Goal: Task Accomplishment & Management: Use online tool/utility

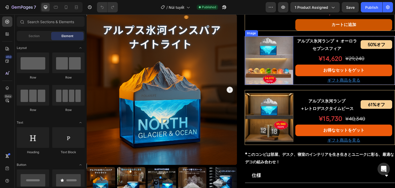
scroll to position [334, 0]
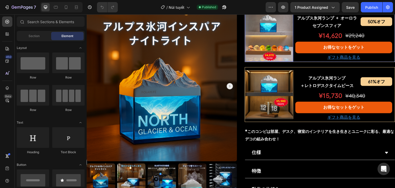
drag, startPoint x: 266, startPoint y: 76, endPoint x: 168, endPoint y: 62, distance: 98.2
click at [266, 62] on img at bounding box center [269, 37] width 48 height 48
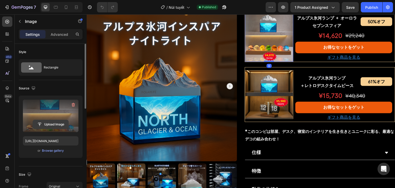
click at [43, 125] on input "file" at bounding box center [50, 124] width 35 height 9
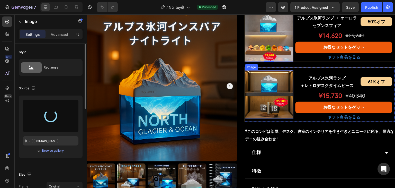
type input "https://cdn.shopify.com/s/files/1/0691/8032/6040/files/gempages_549433077697348…"
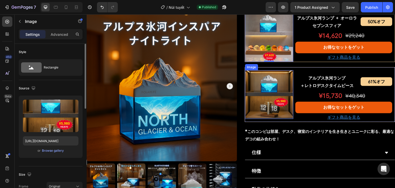
click at [263, 118] on img at bounding box center [269, 94] width 48 height 48
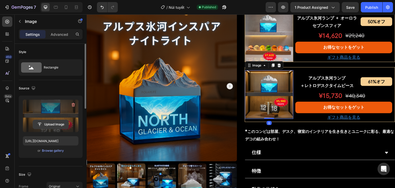
click at [52, 124] on input "file" at bounding box center [50, 124] width 35 height 9
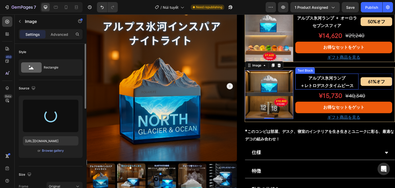
type input "https://cdn.shopify.com/s/files/1/0691/8032/6040/files/gempages_549433077697348…"
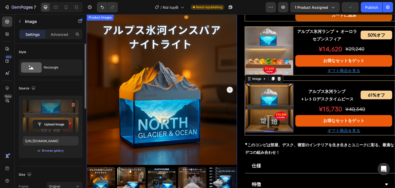
scroll to position [308, 0]
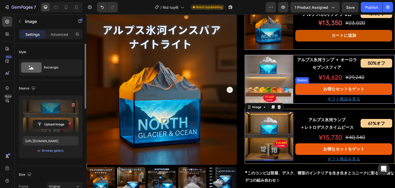
click at [331, 83] on p "¥14,620" at bounding box center [319, 77] width 46 height 11
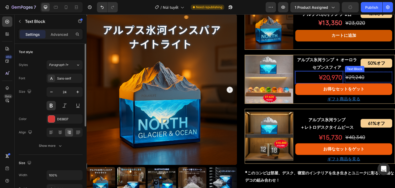
click at [358, 80] on s "¥29,240" at bounding box center [354, 77] width 19 height 6
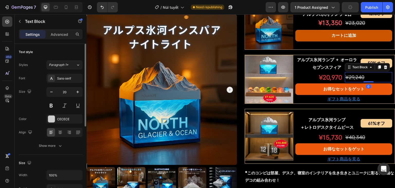
click at [358, 80] on s "¥29,240" at bounding box center [354, 77] width 19 height 6
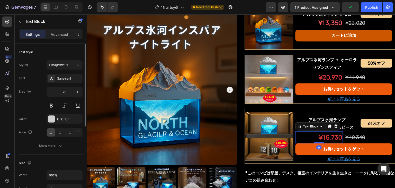
click at [325, 143] on p "¥15,730" at bounding box center [319, 137] width 46 height 11
click at [322, 143] on p "¥15,730" at bounding box center [319, 137] width 46 height 11
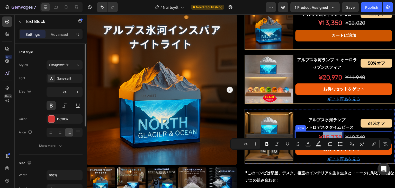
drag, startPoint x: 320, startPoint y: 156, endPoint x: 341, endPoint y: 157, distance: 20.8
click at [341, 143] on div "¥15,730 Text Block 0 ¥40,340 Text Block Row" at bounding box center [343, 137] width 97 height 12
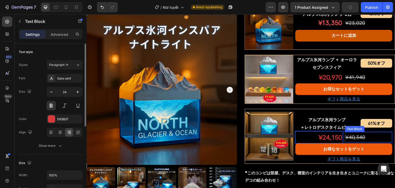
click at [360, 140] on s "¥40,340" at bounding box center [355, 137] width 20 height 6
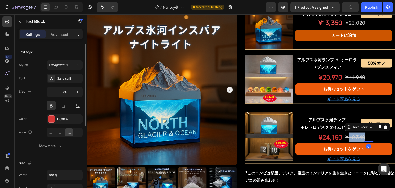
click at [360, 140] on s "¥40,340" at bounding box center [355, 137] width 20 height 6
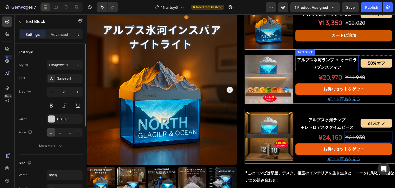
click at [330, 71] on p "アルプス氷河ランプ + オーロラセブンスフィア" at bounding box center [327, 63] width 62 height 15
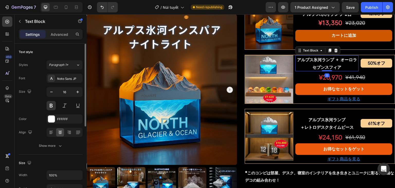
click at [330, 71] on p "アルプス氷河ランプ + オーロラセブンスフィア" at bounding box center [327, 63] width 62 height 15
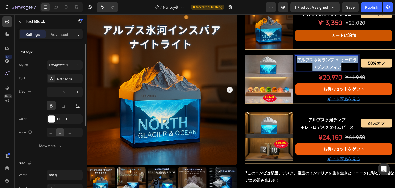
copy p "アルプス氷河ランプ + オーロラセブンスフィア"
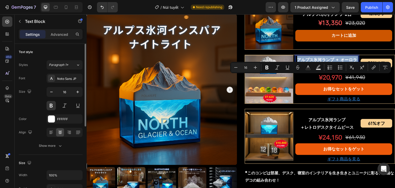
click at [343, 71] on p "アルプス氷河ランプ + オーロラセブンスフィア" at bounding box center [327, 63] width 62 height 15
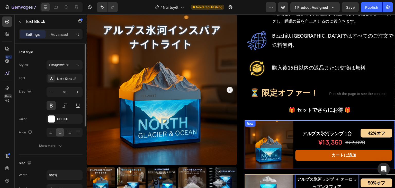
scroll to position [205, 0]
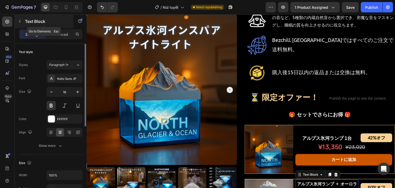
click at [21, 23] on icon "button" at bounding box center [20, 21] width 4 height 4
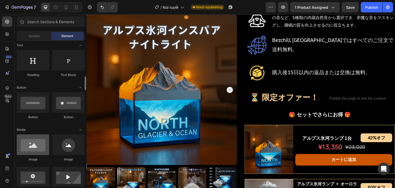
scroll to position [128, 0]
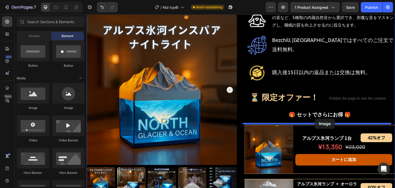
drag, startPoint x: 118, startPoint y: 113, endPoint x: 315, endPoint y: 118, distance: 196.3
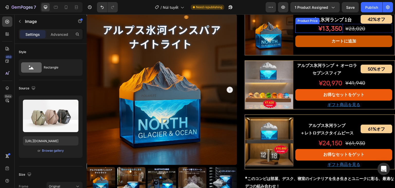
scroll to position [334, 0]
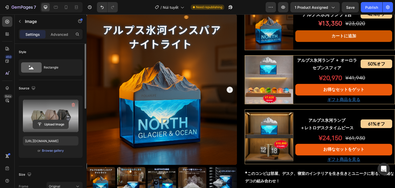
click at [47, 126] on input "file" at bounding box center [50, 124] width 35 height 9
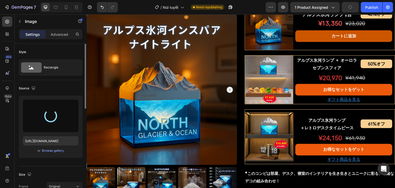
type input "https://cdn.shopify.com/s/files/1/0691/8032/6040/files/gempages_549433077697348…"
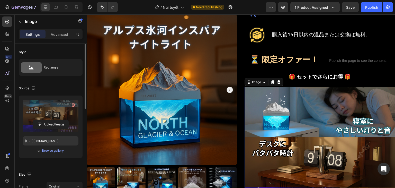
scroll to position [231, 0]
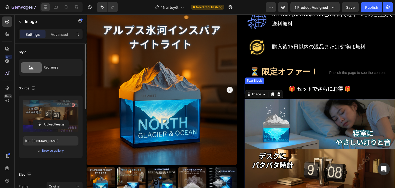
click at [303, 86] on p "🎁 セットでさらにお得 🎁" at bounding box center [319, 88] width 149 height 9
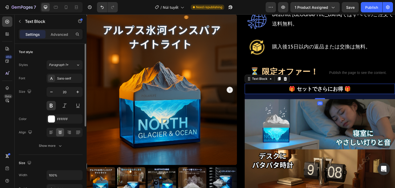
click at [303, 86] on p "🎁 セットでさらにお得 🎁" at bounding box center [319, 88] width 149 height 9
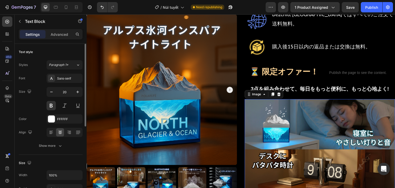
click at [342, 120] on img at bounding box center [320, 174] width 150 height 150
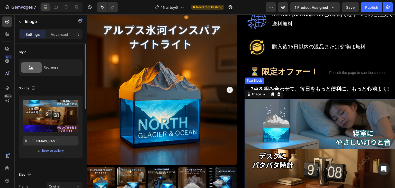
click at [298, 90] on p "3点を組み合わせて、毎日をもっと便利に、もっと心地よく!" at bounding box center [319, 88] width 149 height 9
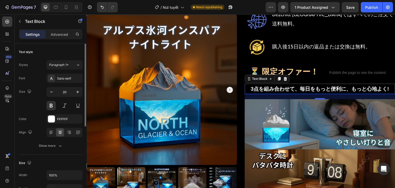
click at [322, 85] on p "3点を組み合わせて、毎日をもっと便利に、もっと心地よく!" at bounding box center [319, 88] width 149 height 9
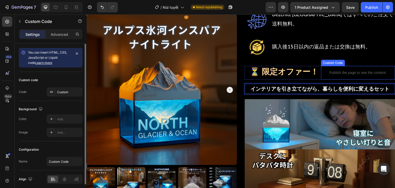
click at [326, 66] on div "Publish the page to see the content." at bounding box center [358, 73] width 74 height 14
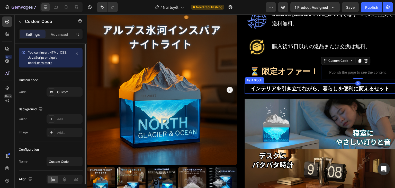
scroll to position [257, 0]
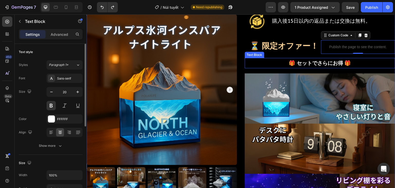
click at [334, 63] on p "🎁 セットでさらにお得 🎁" at bounding box center [319, 62] width 149 height 9
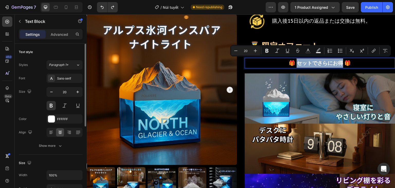
drag, startPoint x: 294, startPoint y: 62, endPoint x: 338, endPoint y: 62, distance: 44.4
click at [338, 62] on p "🎁 セットでさらにお得 🎁" at bounding box center [319, 62] width 149 height 9
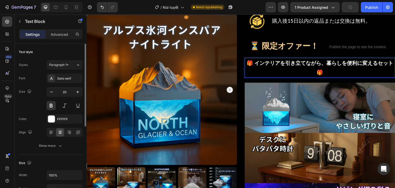
click at [332, 68] on p "🎁 インテリアを引き立てながら、暮らしを便利に変えるセット 🎁" at bounding box center [319, 67] width 149 height 18
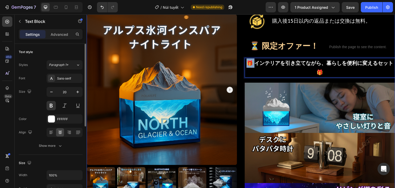
drag, startPoint x: 252, startPoint y: 62, endPoint x: 236, endPoint y: 62, distance: 16.2
click at [236, 62] on div "Product Images アルプス氷河インスパイア ナイトライト Product Title Shopify App Shopify App Row ¥9…" at bounding box center [241, 155] width 308 height 759
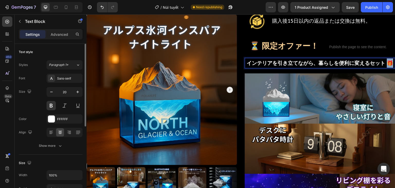
drag, startPoint x: 382, startPoint y: 62, endPoint x: 388, endPoint y: 62, distance: 5.7
click at [388, 62] on p "インテリアを引き立てながら、暮らしを便利に変えるセット 🎁" at bounding box center [319, 62] width 149 height 9
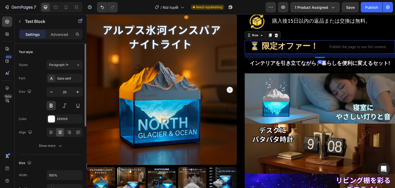
click at [317, 50] on div "⏳ 限定オファー！ Heading Publish the page to see the content. Custom Code Row 16" at bounding box center [320, 47] width 150 height 14
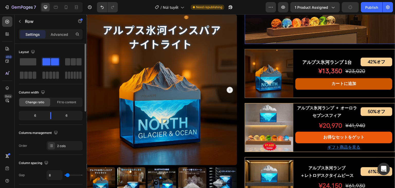
scroll to position [488, 0]
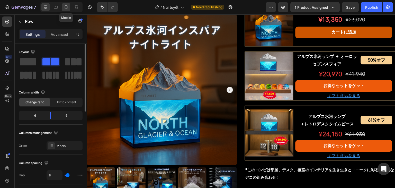
click at [64, 8] on icon at bounding box center [65, 7] width 5 height 5
type input "0"
type input "100%"
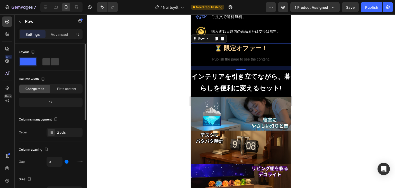
scroll to position [402, 0]
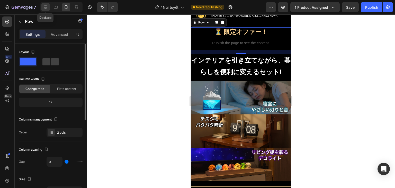
click at [48, 7] on div at bounding box center [45, 7] width 8 height 8
type input "8"
type input "1200"
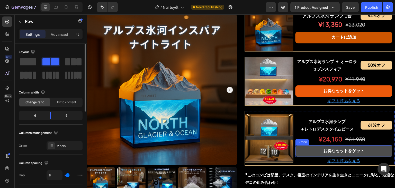
scroll to position [494, 0]
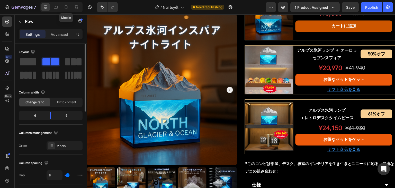
drag, startPoint x: 66, startPoint y: 9, endPoint x: 111, endPoint y: 27, distance: 48.6
click at [66, 9] on icon at bounding box center [65, 7] width 5 height 5
type input "0"
type input "100%"
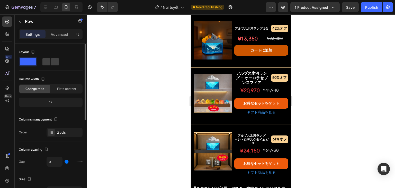
scroll to position [582, 0]
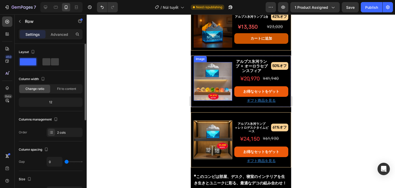
click at [216, 81] on img at bounding box center [212, 81] width 39 height 39
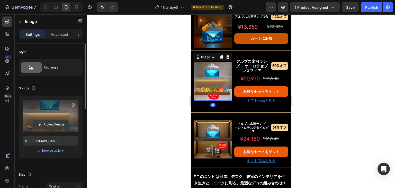
click at [51, 126] on input "file" at bounding box center [50, 124] width 35 height 9
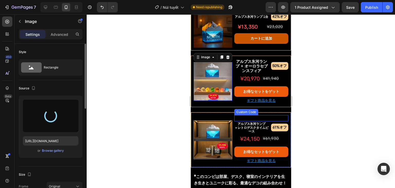
type input "https://cdn.shopify.com/s/files/1/0691/8032/6040/files/gempages_549433077697348…"
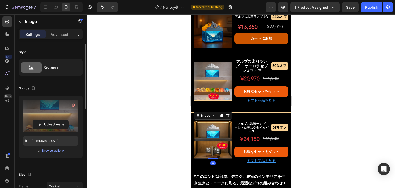
click at [212, 136] on img at bounding box center [212, 139] width 39 height 39
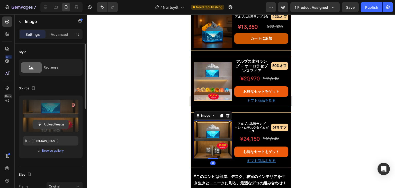
click at [57, 125] on input "file" at bounding box center [50, 124] width 35 height 9
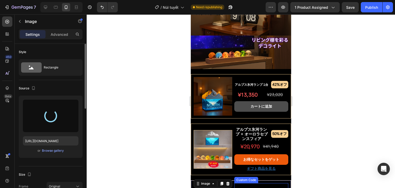
type input "https://cdn.shopify.com/s/files/1/0691/8032/6040/files/gempages_549433077697348…"
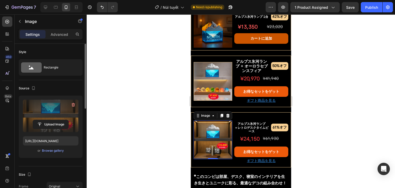
drag, startPoint x: 369, startPoint y: 10, endPoint x: 328, endPoint y: 19, distance: 42.1
click at [369, 10] on button "Publish" at bounding box center [371, 7] width 22 height 10
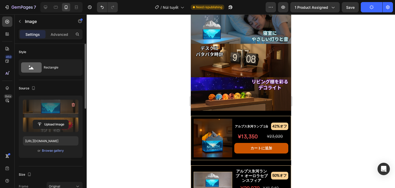
scroll to position [454, 0]
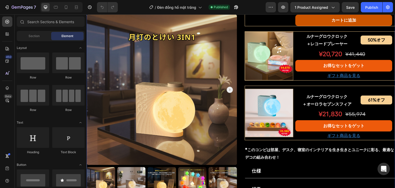
scroll to position [308, 0]
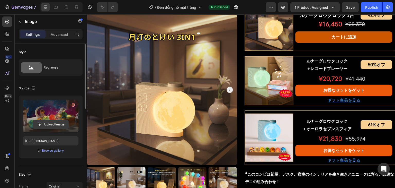
click at [58, 124] on input "file" at bounding box center [50, 124] width 35 height 9
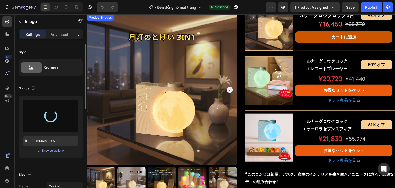
type input "https://cdn.shopify.com/s/files/1/0691/8032/6040/files/gempages_549433077697348…"
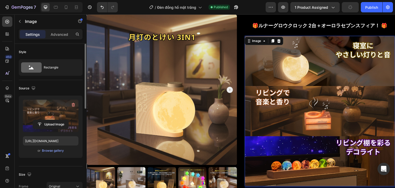
scroll to position [257, 0]
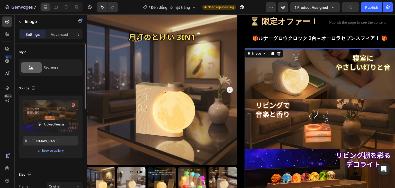
click at [295, 43] on p "🎁ルナーグロウクロック 2台＋オーロラセブンスフィア！ 🎁" at bounding box center [319, 38] width 149 height 9
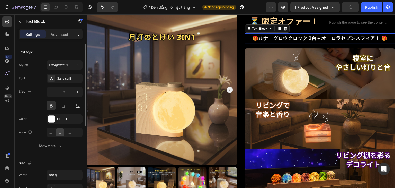
click at [295, 43] on p "🎁ルナーグロウクロック 2台＋オーロラセブンスフィア！ 🎁" at bounding box center [319, 38] width 149 height 9
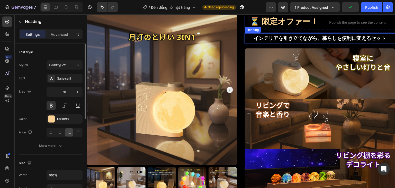
click at [260, 27] on h2 "⏳ 限定オファー！" at bounding box center [282, 21] width 74 height 11
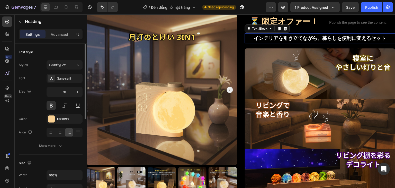
click at [267, 43] on p "インテリアを引き立てながら、暮らしを便利に変えるセット" at bounding box center [319, 38] width 149 height 9
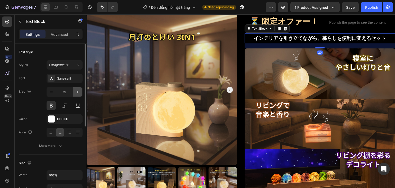
drag, startPoint x: 80, startPoint y: 91, endPoint x: 158, endPoint y: 62, distance: 83.5
click at [80, 91] on icon "button" at bounding box center [77, 91] width 5 height 5
type input "20"
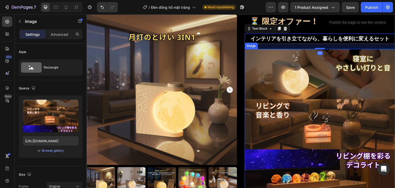
click at [317, 73] on img at bounding box center [320, 124] width 150 height 150
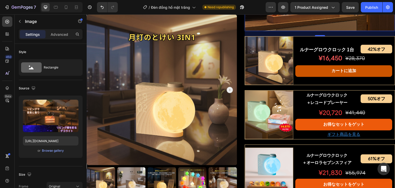
scroll to position [437, 0]
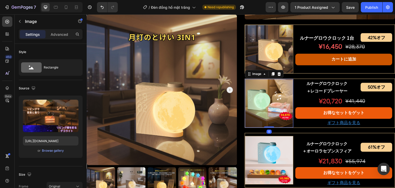
click at [260, 102] on img at bounding box center [269, 103] width 48 height 48
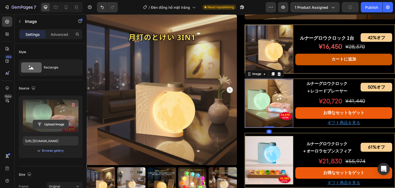
click at [54, 124] on input "file" at bounding box center [50, 124] width 35 height 9
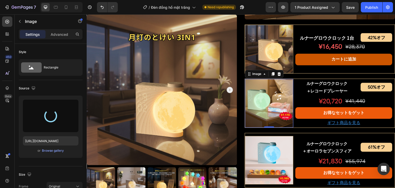
type input "https://cdn.shopify.com/s/files/1/0691/8032/6040/files/gempages_549433077697348…"
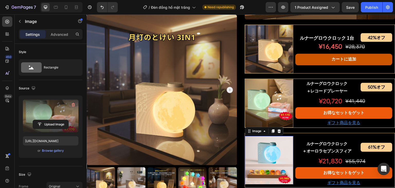
click at [262, 166] on img at bounding box center [269, 160] width 48 height 48
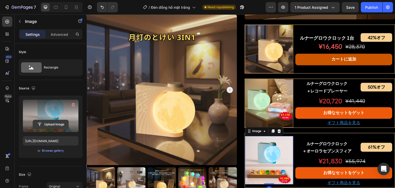
click at [54, 124] on input "file" at bounding box center [50, 124] width 35 height 9
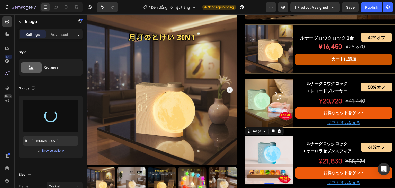
type input "https://cdn.shopify.com/s/files/1/0691/8032/6040/files/gempages_549433077697348…"
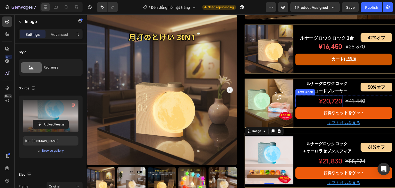
click at [325, 106] on p "¥20,720" at bounding box center [319, 100] width 46 height 11
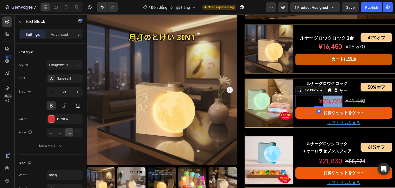
click at [325, 106] on p "¥20,720" at bounding box center [319, 100] width 46 height 11
click at [331, 106] on p "¥620" at bounding box center [319, 100] width 46 height 11
click at [329, 106] on p "¥620" at bounding box center [319, 100] width 46 height 11
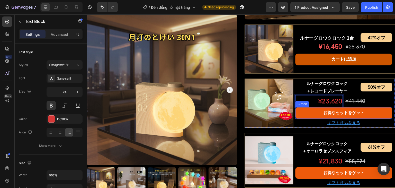
click at [354, 104] on s "¥41,440" at bounding box center [355, 101] width 20 height 6
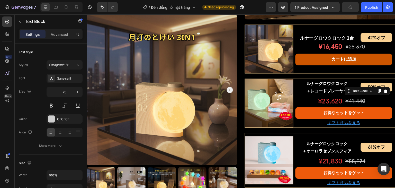
click at [354, 104] on s "¥41,440" at bounding box center [355, 101] width 20 height 6
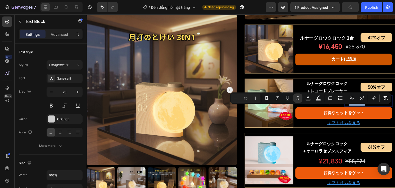
click at [350, 104] on s "¥41,440" at bounding box center [355, 101] width 20 height 6
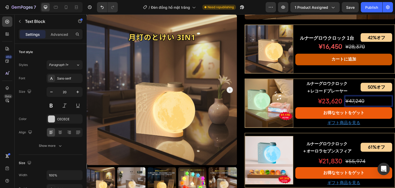
click at [364, 105] on p "¥47,240" at bounding box center [368, 100] width 46 height 9
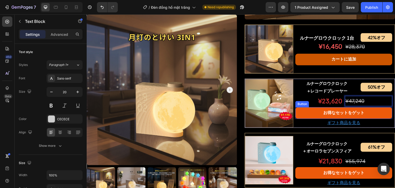
click at [366, 126] on p "ギフト商品を見る" at bounding box center [344, 122] width 96 height 7
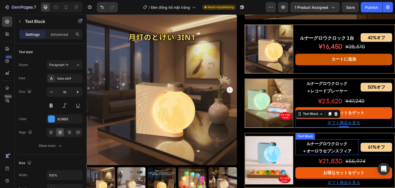
scroll to position [462, 0]
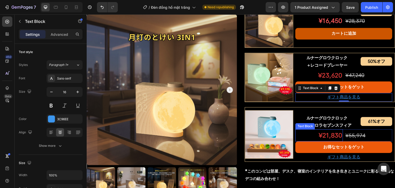
click at [331, 140] on p "¥21,830" at bounding box center [319, 134] width 46 height 11
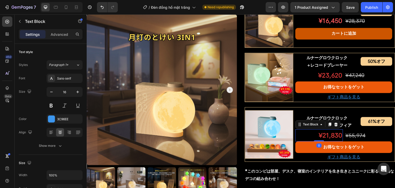
click at [331, 140] on p "¥21,830" at bounding box center [319, 134] width 46 height 11
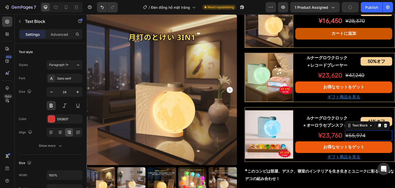
click at [361, 140] on p "¥55,974" at bounding box center [368, 134] width 46 height 9
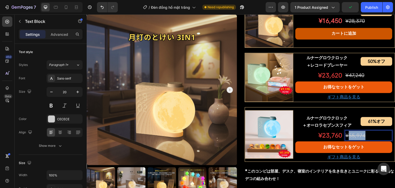
drag, startPoint x: 346, startPoint y: 143, endPoint x: 374, endPoint y: 142, distance: 28.3
click at [374, 140] on p "¥55,974" at bounding box center [368, 134] width 46 height 9
click at [347, 138] on s "¥560,930" at bounding box center [356, 135] width 23 height 6
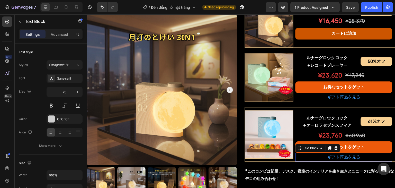
click at [363, 161] on p "ギフト商品を見る" at bounding box center [344, 156] width 96 height 7
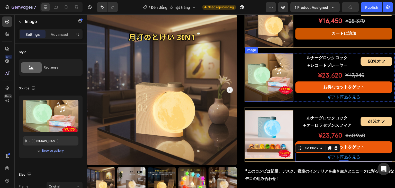
click at [265, 87] on img at bounding box center [269, 77] width 48 height 48
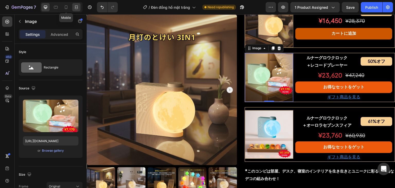
drag, startPoint x: 38, startPoint y: 19, endPoint x: 72, endPoint y: 11, distance: 35.9
click at [63, 8] on div at bounding box center [66, 7] width 8 height 8
type input "https://cdn.shopify.com/s/files/1/0691/8032/6040/files/gempages_549433077697348…"
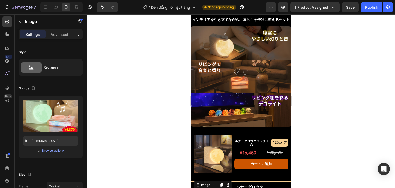
scroll to position [442, 0]
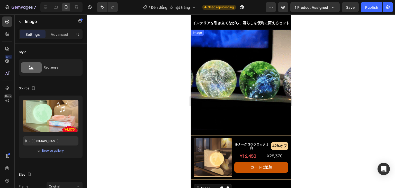
click at [230, 74] on img at bounding box center [240, 80] width 100 height 100
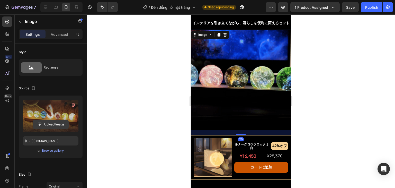
click at [44, 123] on input "file" at bounding box center [50, 124] width 35 height 9
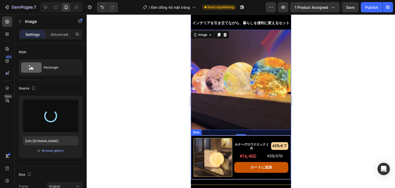
type input "https://cdn.shopify.com/s/files/1/0691/8032/6040/files/gempages_549433077697348…"
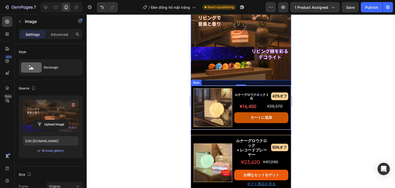
scroll to position [545, 0]
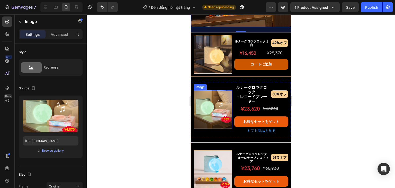
click at [202, 106] on img at bounding box center [212, 109] width 39 height 39
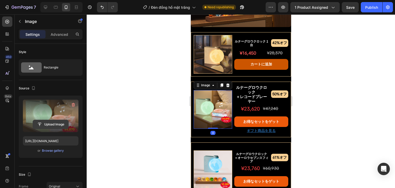
click at [58, 126] on input "file" at bounding box center [50, 124] width 35 height 9
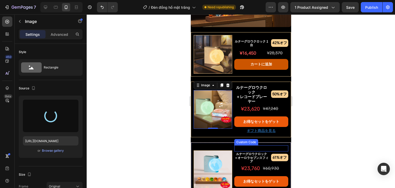
type input "https://cdn.shopify.com/s/files/1/0691/8032/6040/files/gempages_549433077697348…"
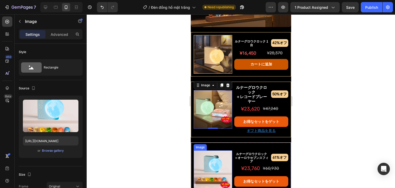
click at [205, 156] on img at bounding box center [212, 169] width 39 height 39
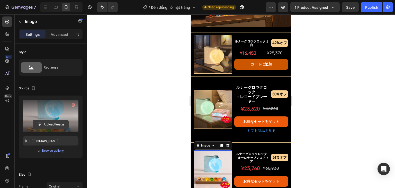
click at [56, 120] on input "file" at bounding box center [50, 124] width 35 height 9
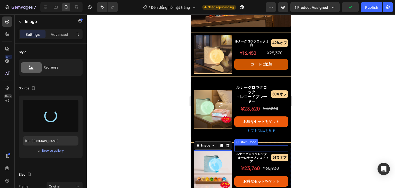
type input "https://cdn.shopify.com/s/files/1/0691/8032/6040/files/gempages_549433077697348…"
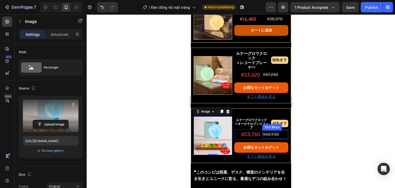
scroll to position [571, 0]
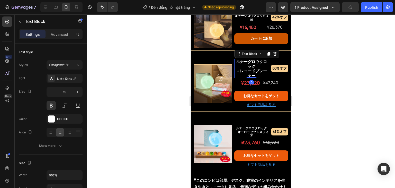
click at [247, 59] on p "ルナーグロウクロック" at bounding box center [251, 63] width 35 height 9
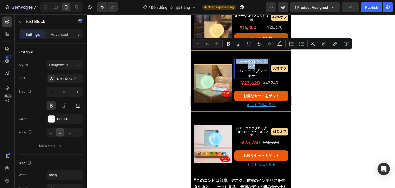
drag, startPoint x: 255, startPoint y: 58, endPoint x: 234, endPoint y: 55, distance: 21.1
click at [234, 59] on p "ルナーグロウクロック" at bounding box center [251, 63] width 35 height 9
copy p "ルナーグロウクロック"
click at [256, 68] on p "＋レコードプレーヤー" at bounding box center [251, 72] width 35 height 9
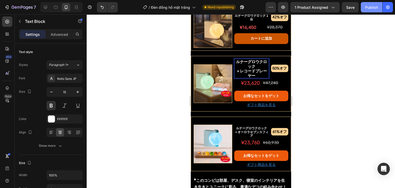
click at [369, 9] on div "Publish" at bounding box center [371, 7] width 13 height 5
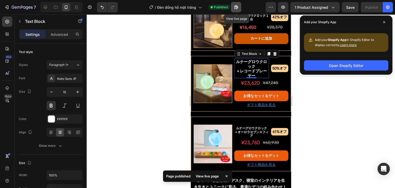
click at [233, 9] on button "button" at bounding box center [236, 7] width 10 height 10
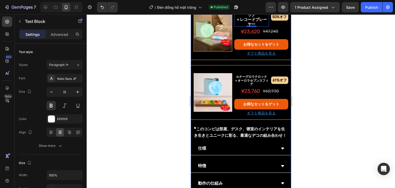
scroll to position [596, 0]
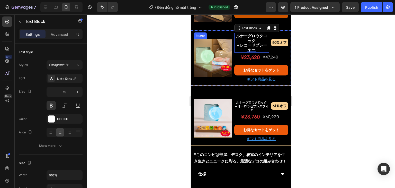
click at [213, 54] on img at bounding box center [212, 58] width 39 height 39
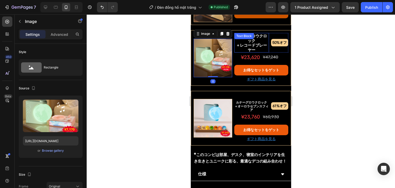
click at [248, 43] on p "＋レコードプレーヤー" at bounding box center [251, 47] width 35 height 9
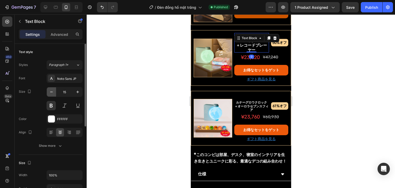
click at [50, 91] on icon "button" at bounding box center [51, 91] width 5 height 5
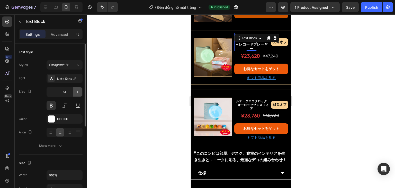
click at [77, 92] on icon "button" at bounding box center [77, 91] width 5 height 5
type input "15"
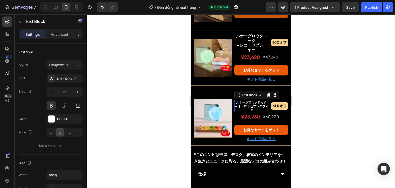
click at [248, 104] on p "＋オーロラセブンスフィア" at bounding box center [251, 107] width 35 height 7
click at [253, 35] on div "ルナーグロウクロック ＋レコードプレーヤー Text Block" at bounding box center [251, 43] width 35 height 20
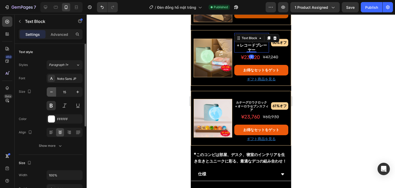
click at [50, 90] on icon "button" at bounding box center [51, 91] width 5 height 5
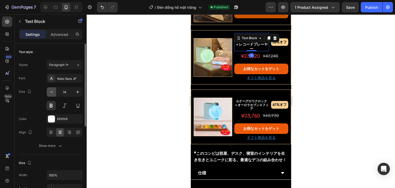
click at [50, 90] on icon "button" at bounding box center [51, 91] width 5 height 5
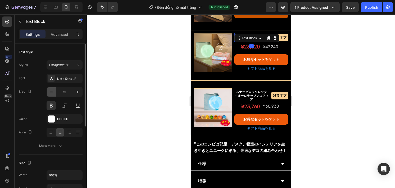
click at [50, 90] on icon "button" at bounding box center [51, 91] width 5 height 5
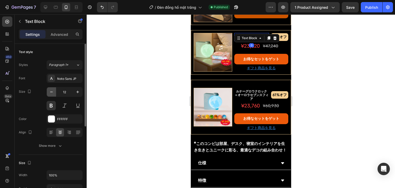
click at [50, 90] on icon "button" at bounding box center [51, 91] width 5 height 5
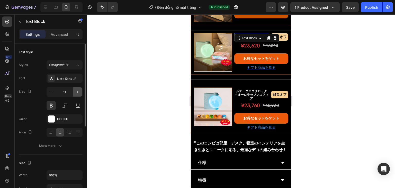
click at [76, 92] on icon "button" at bounding box center [77, 91] width 5 height 5
type input "12"
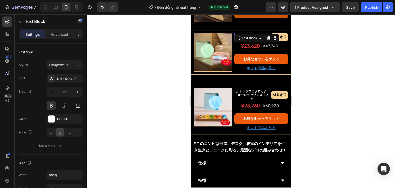
click at [148, 80] on div at bounding box center [241, 100] width 308 height 173
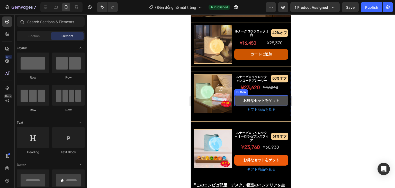
scroll to position [545, 0]
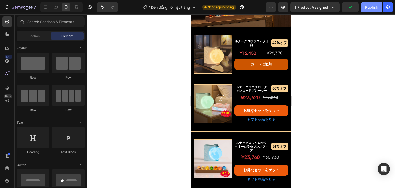
click at [367, 6] on div "Publish" at bounding box center [371, 7] width 13 height 5
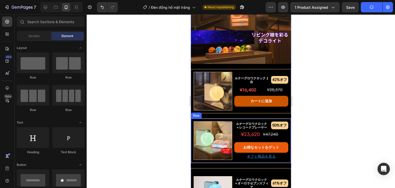
scroll to position [571, 0]
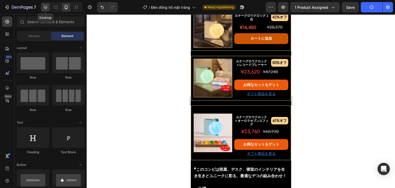
click at [46, 9] on icon at bounding box center [45, 7] width 5 height 5
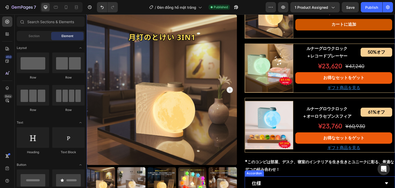
scroll to position [479, 0]
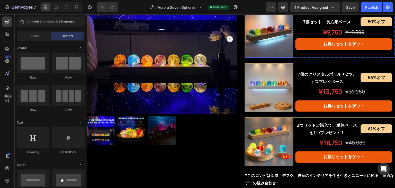
scroll to position [334, 0]
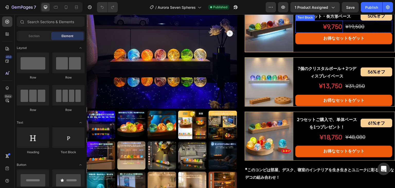
click at [335, 32] on p "¥9,750" at bounding box center [319, 26] width 46 height 11
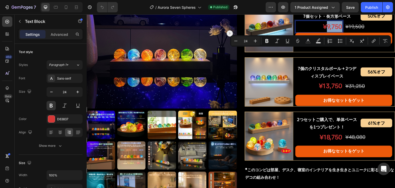
click at [335, 32] on p "¥9,750" at bounding box center [319, 26] width 46 height 11
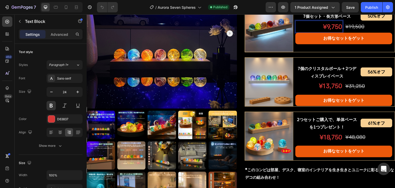
click at [331, 32] on p "¥9,750" at bounding box center [319, 26] width 46 height 11
click at [330, 32] on p "¥9,750" at bounding box center [319, 26] width 46 height 11
click at [327, 32] on p "9¥9,50" at bounding box center [319, 26] width 46 height 11
click at [333, 32] on p "9¥9,50" at bounding box center [319, 26] width 46 height 11
click at [332, 32] on p "9¥9,50" at bounding box center [319, 26] width 46 height 11
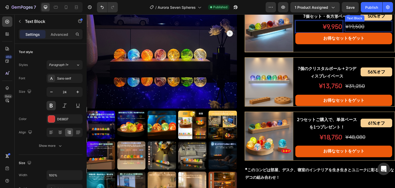
click at [354, 33] on div "¥19,500 Text Block" at bounding box center [368, 27] width 47 height 12
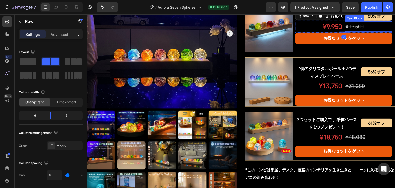
click at [354, 30] on s "¥19,500" at bounding box center [354, 26] width 19 height 6
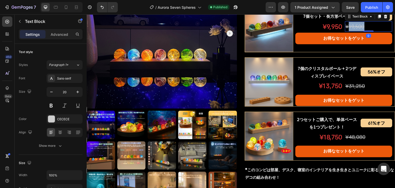
click at [354, 30] on s "¥19,500" at bounding box center [354, 26] width 19 height 6
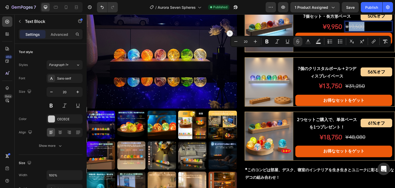
click at [357, 30] on s "¥19,500" at bounding box center [354, 26] width 19 height 6
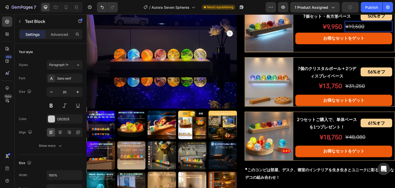
click at [352, 30] on s "¥19,500" at bounding box center [354, 26] width 19 height 6
click at [355, 30] on s "¥19,500" at bounding box center [354, 26] width 19 height 6
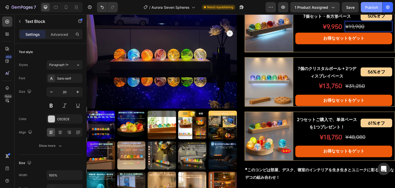
click at [369, 9] on div "Publish" at bounding box center [371, 7] width 13 height 5
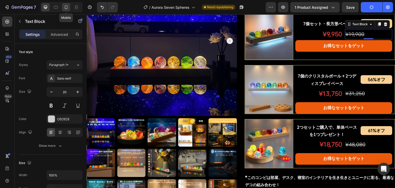
click at [67, 7] on icon at bounding box center [65, 7] width 5 height 5
type input "16"
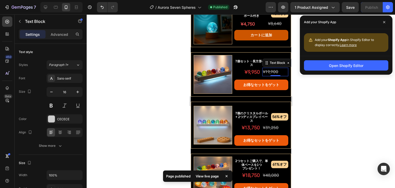
scroll to position [507, 0]
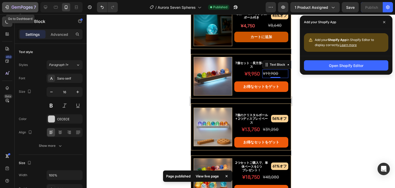
drag, startPoint x: 17, startPoint y: 7, endPoint x: 19, endPoint y: 4, distance: 3.3
click at [17, 7] on icon "button" at bounding box center [18, 7] width 3 height 2
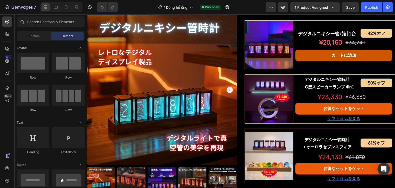
scroll to position [283, 0]
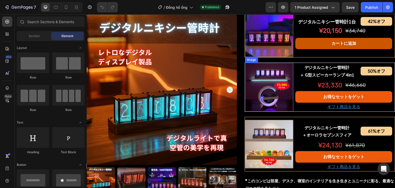
click at [275, 108] on img at bounding box center [269, 87] width 48 height 48
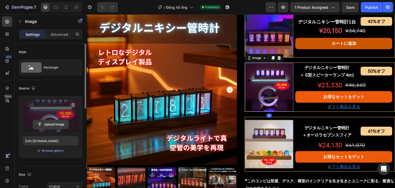
click at [58, 123] on input "file" at bounding box center [50, 124] width 35 height 9
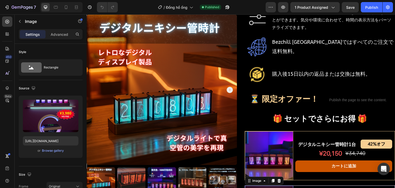
scroll to position [205, 0]
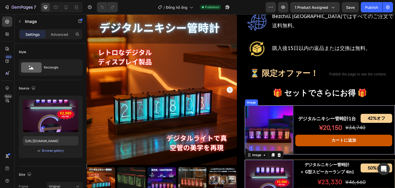
click at [265, 126] on img at bounding box center [269, 129] width 48 height 48
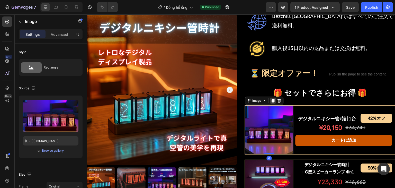
click at [272, 99] on icon at bounding box center [272, 101] width 3 height 4
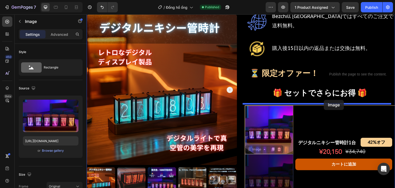
drag, startPoint x: 249, startPoint y: 148, endPoint x: 324, endPoint y: 100, distance: 88.4
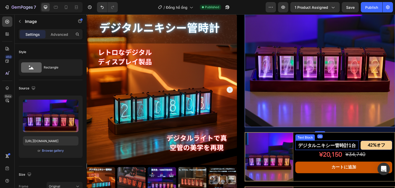
scroll to position [283, 0]
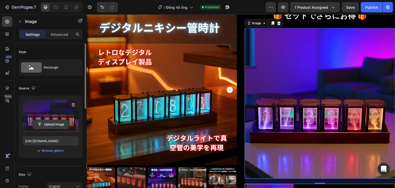
click at [52, 125] on input "file" at bounding box center [50, 124] width 35 height 9
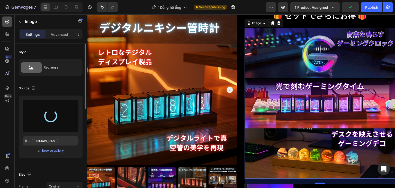
type input "https://cdn.shopify.com/s/files/1/0691/8032/6040/files/gempages_549433077697348…"
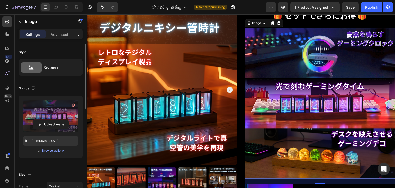
scroll to position [257, 0]
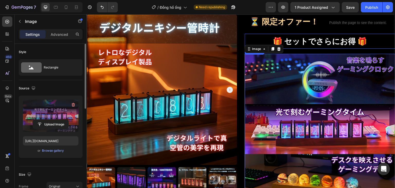
click at [302, 36] on p "🎁 セットでさらにお得 🎁" at bounding box center [319, 41] width 149 height 14
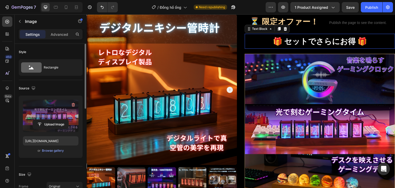
click at [302, 36] on p "🎁 セットでさらにお得 🎁" at bounding box center [319, 41] width 149 height 14
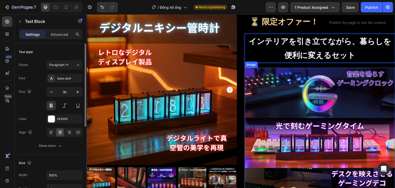
click at [287, 85] on img at bounding box center [320, 143] width 150 height 150
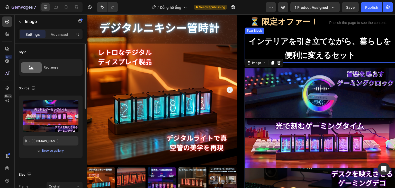
click at [275, 38] on p "インテリアを引き立てながら、暮らしを便利に変えるセット" at bounding box center [319, 48] width 149 height 28
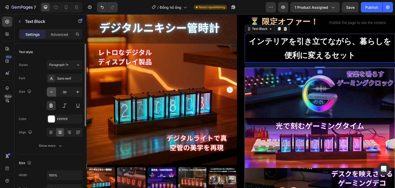
click at [49, 92] on icon "button" at bounding box center [51, 91] width 5 height 5
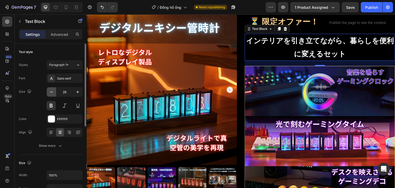
click at [49, 92] on icon "button" at bounding box center [51, 91] width 5 height 5
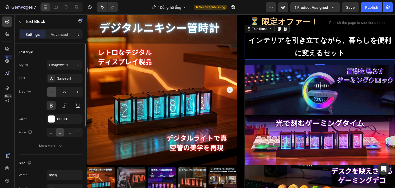
click at [49, 92] on icon "button" at bounding box center [51, 91] width 5 height 5
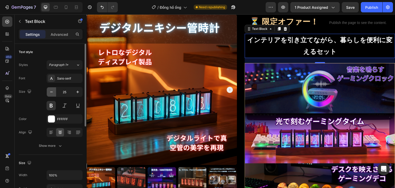
click at [49, 92] on icon "button" at bounding box center [51, 91] width 5 height 5
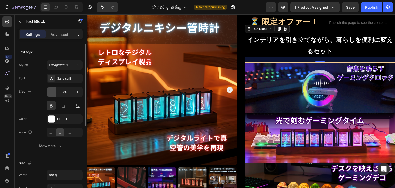
click at [49, 92] on icon "button" at bounding box center [51, 91] width 5 height 5
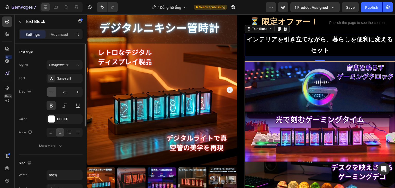
click at [49, 92] on icon "button" at bounding box center [51, 91] width 5 height 5
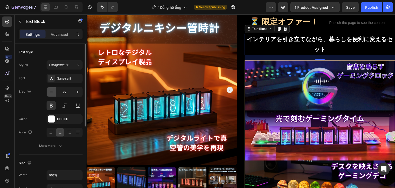
click at [49, 92] on icon "button" at bounding box center [51, 91] width 5 height 5
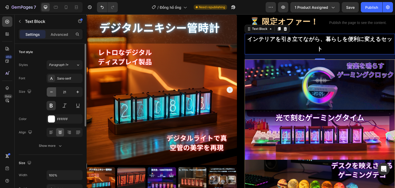
click at [49, 92] on icon "button" at bounding box center [51, 91] width 5 height 5
type input "20"
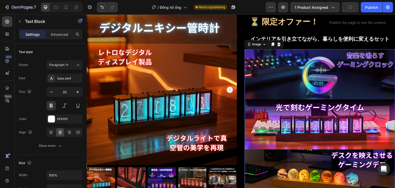
click at [333, 81] on img at bounding box center [320, 124] width 150 height 150
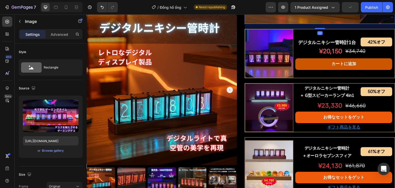
scroll to position [437, 0]
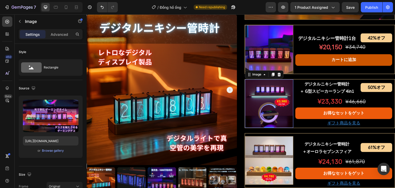
click at [265, 107] on img at bounding box center [269, 103] width 48 height 48
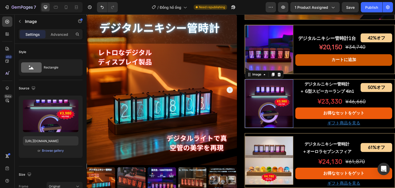
click at [265, 99] on img at bounding box center [269, 103] width 48 height 48
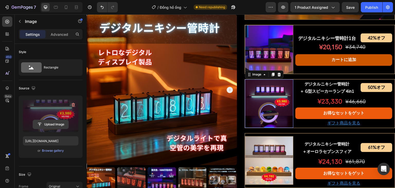
click at [56, 125] on input "file" at bounding box center [50, 124] width 35 height 9
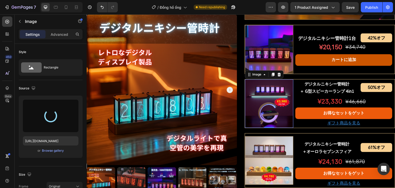
type input "https://cdn.shopify.com/s/files/1/0691/8032/6040/files/gempages_549433077697348…"
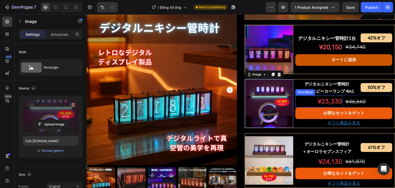
click at [324, 97] on p "¥23,330" at bounding box center [319, 101] width 46 height 11
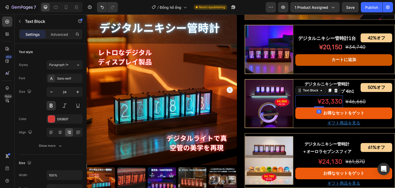
click at [324, 97] on p "¥23,330" at bounding box center [319, 101] width 46 height 11
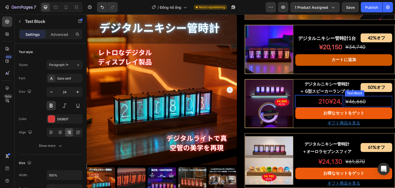
click at [376, 97] on p "¥46,660" at bounding box center [368, 101] width 46 height 9
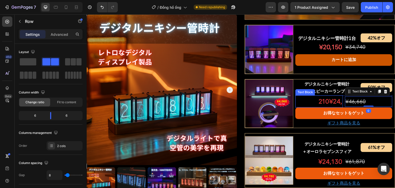
click at [340, 96] on div "210¥24, Text Block ¥46,660 Text Block 0 Row" at bounding box center [343, 101] width 97 height 12
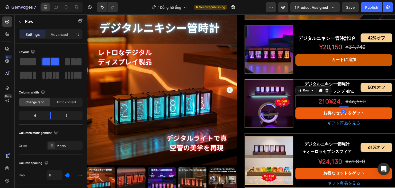
click at [340, 96] on div "210¥24, Text Block ¥46,660 Text Block Row 0" at bounding box center [343, 101] width 97 height 12
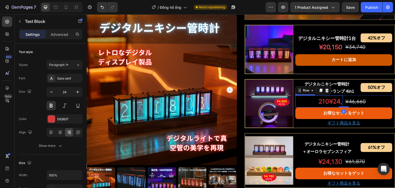
click at [338, 96] on p "210¥24," at bounding box center [319, 101] width 46 height 11
click at [338, 99] on p "210¥24," at bounding box center [319, 101] width 46 height 11
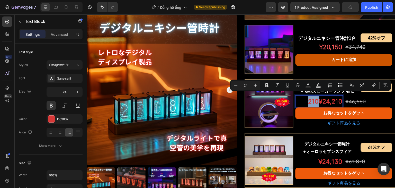
drag, startPoint x: 314, startPoint y: 97, endPoint x: 306, endPoint y: 96, distance: 8.2
click at [306, 96] on p "210¥24,210" at bounding box center [319, 101] width 46 height 11
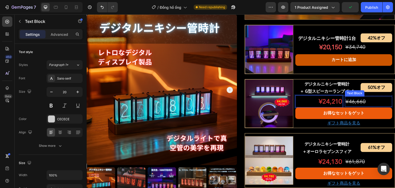
click at [360, 100] on p "¥46,660" at bounding box center [368, 101] width 46 height 9
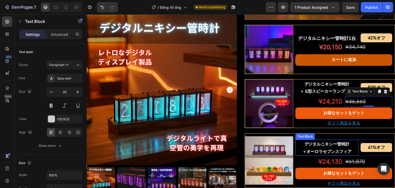
click at [335, 141] on p "デジタルニキシー管時計" at bounding box center [327, 143] width 62 height 7
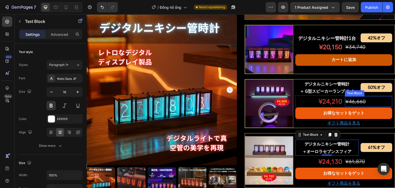
click at [360, 98] on s "¥46,660" at bounding box center [355, 101] width 20 height 6
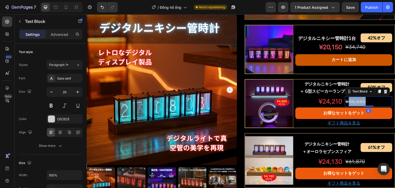
click at [360, 98] on s "¥46,660" at bounding box center [355, 101] width 20 height 6
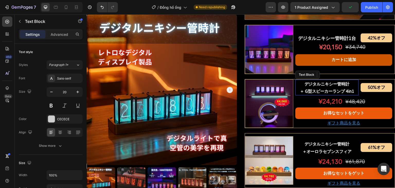
click at [339, 80] on p "デジタルニキシー管時計" at bounding box center [327, 83] width 62 height 7
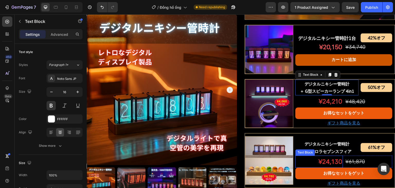
click at [331, 159] on p "¥24,130" at bounding box center [319, 161] width 46 height 11
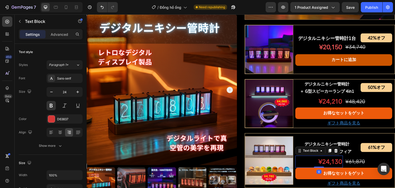
click at [331, 159] on p "¥24,130" at bounding box center [319, 161] width 46 height 11
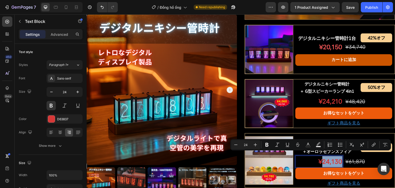
click at [331, 158] on p "¥24,130" at bounding box center [319, 161] width 46 height 11
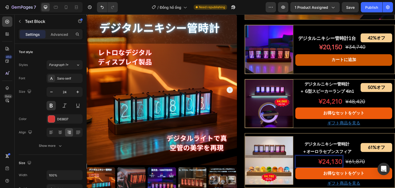
click at [332, 157] on p "¥24,130" at bounding box center [319, 161] width 46 height 11
click at [332, 156] on p "9¥24,30" at bounding box center [319, 161] width 46 height 11
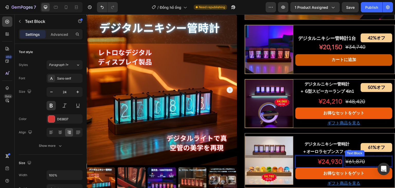
click at [350, 160] on p "¥61,870" at bounding box center [368, 160] width 46 height 9
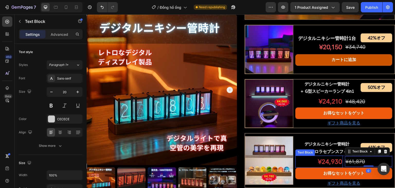
click at [322, 157] on p "¥24,930" at bounding box center [319, 161] width 46 height 11
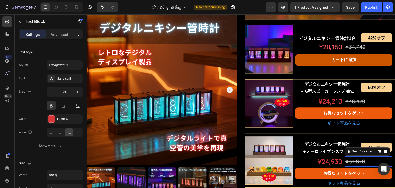
click at [363, 157] on p "¥61,870" at bounding box center [368, 160] width 46 height 9
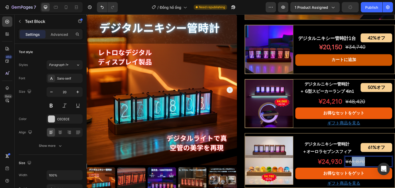
drag, startPoint x: 349, startPoint y: 157, endPoint x: 370, endPoint y: 157, distance: 21.3
click at [370, 157] on p "¥61,870" at bounding box center [368, 160] width 46 height 9
click at [346, 158] on s "¥930" at bounding box center [351, 161] width 13 height 6
click at [352, 158] on s "¥63.930" at bounding box center [355, 161] width 20 height 6
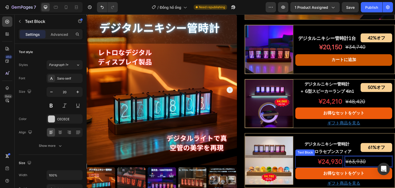
click at [335, 156] on p "¥24,930" at bounding box center [319, 161] width 46 height 11
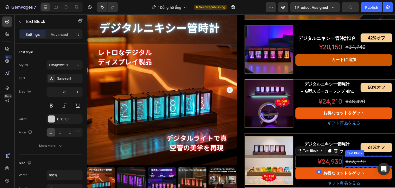
click at [361, 158] on s "¥63,930" at bounding box center [355, 161] width 20 height 6
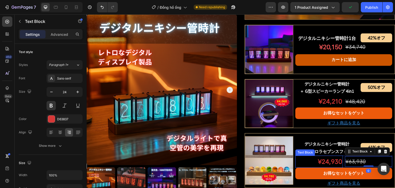
click at [339, 160] on div "¥24,930" at bounding box center [318, 161] width 47 height 12
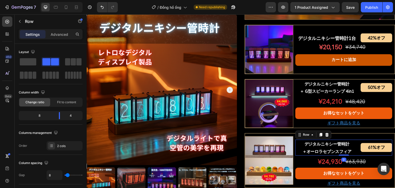
click at [356, 149] on div "デジタルニキシー管時計 ＋オーロラセブンスフィア Text Block 61%オフ Text Block Row 0" at bounding box center [343, 147] width 97 height 16
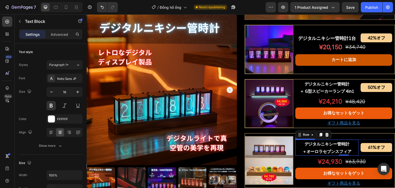
click at [341, 147] on p "＋オーロラセブンスフィア" at bounding box center [327, 150] width 62 height 7
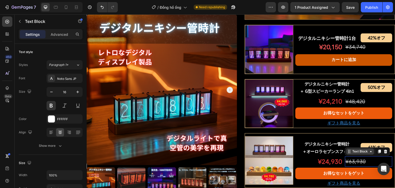
click at [358, 149] on div "Text Block" at bounding box center [360, 151] width 28 height 6
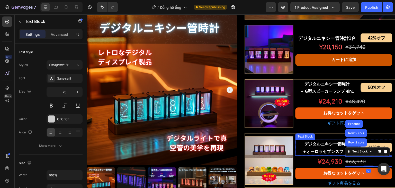
click at [328, 147] on p "＋オーロラセブンスフィア" at bounding box center [327, 150] width 62 height 7
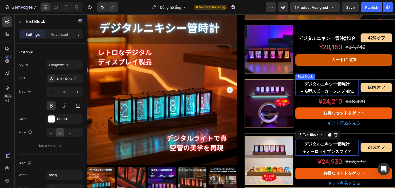
click at [317, 87] on p "＋ G型スピーカーランプ 4in1" at bounding box center [327, 90] width 62 height 7
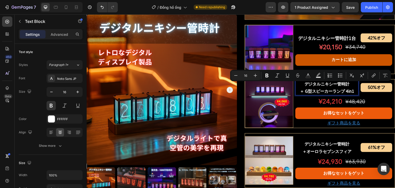
click at [301, 87] on p "＋ G型スピーカーランプ 4in1" at bounding box center [327, 90] width 62 height 7
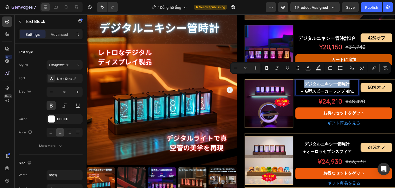
drag, startPoint x: 303, startPoint y: 80, endPoint x: 347, endPoint y: 81, distance: 43.9
click at [347, 81] on p "デジタルニキシー管時計" at bounding box center [327, 83] width 62 height 7
copy p "デジタルニキシー管時計"
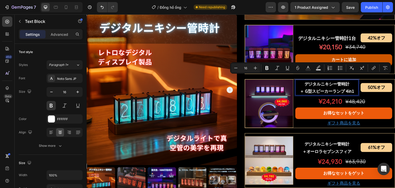
click at [347, 87] on p "＋ G型スピーカーランプ 4in1" at bounding box center [327, 90] width 62 height 7
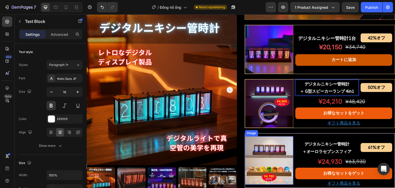
click at [261, 152] on img at bounding box center [269, 160] width 48 height 48
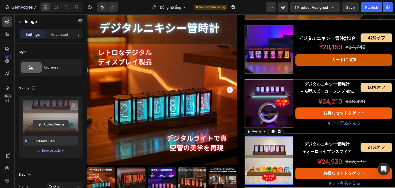
click at [53, 124] on input "file" at bounding box center [50, 124] width 35 height 9
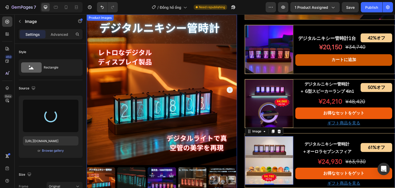
type input "https://cdn.shopify.com/s/files/1/0691/8032/6040/files/gempages_549433077697348…"
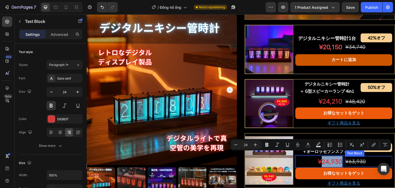
drag, startPoint x: 321, startPoint y: 157, endPoint x: 341, endPoint y: 157, distance: 19.8
click at [341, 157] on div "¥24,930 Text Block 0 ¥63,930 Text Block Row" at bounding box center [343, 161] width 97 height 12
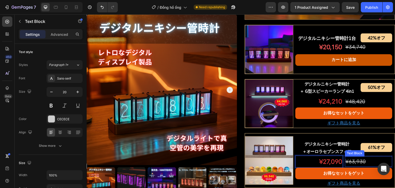
click at [354, 159] on p "¥63,930" at bounding box center [368, 160] width 46 height 9
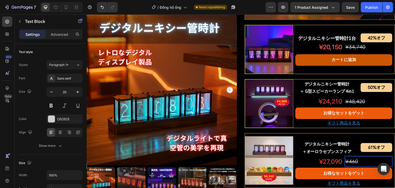
click at [346, 159] on p "¥460" at bounding box center [368, 160] width 46 height 9
click at [366, 10] on button "Publish" at bounding box center [371, 7] width 22 height 10
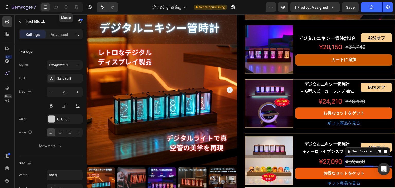
click at [69, 10] on div at bounding box center [66, 7] width 8 height 8
type input "16"
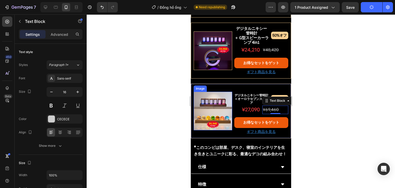
scroll to position [590, 0]
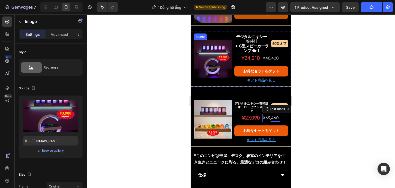
click at [211, 61] on img at bounding box center [212, 59] width 39 height 39
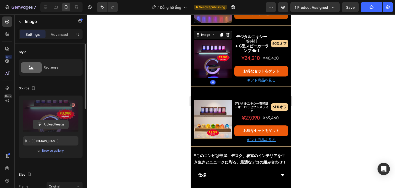
click at [52, 120] on input "file" at bounding box center [50, 124] width 35 height 9
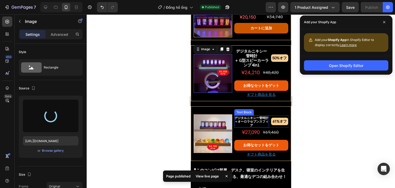
scroll to position [564, 0]
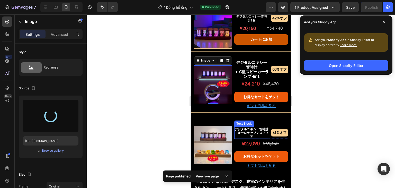
type input "https://cdn.shopify.com/s/files/1/0691/8032/6040/files/gempages_549433077697348…"
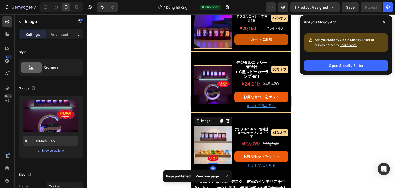
click at [212, 142] on img at bounding box center [212, 144] width 39 height 39
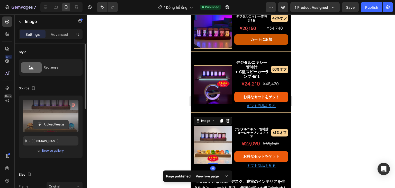
click at [53, 125] on input "file" at bounding box center [50, 124] width 35 height 9
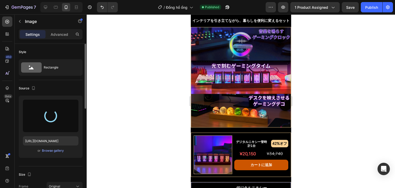
scroll to position [436, 0]
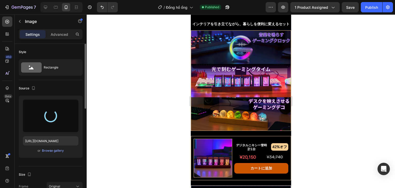
type input "https://cdn.shopify.com/s/files/1/0691/8032/6040/files/gempages_549433077697348…"
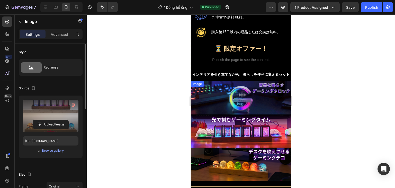
scroll to position [385, 0]
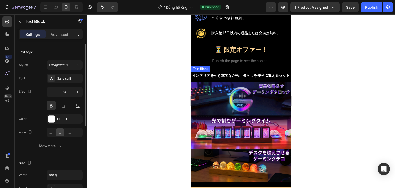
click at [248, 72] on p "インテリアを引き立てながら、暮らしを便利に変えるセット" at bounding box center [240, 75] width 99 height 6
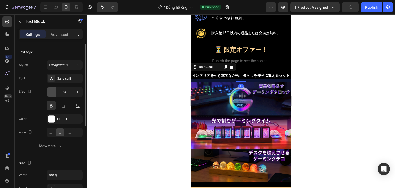
click at [51, 91] on icon "button" at bounding box center [51, 91] width 5 height 5
type input "13"
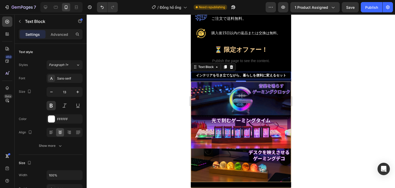
click at [186, 69] on div at bounding box center [241, 100] width 308 height 173
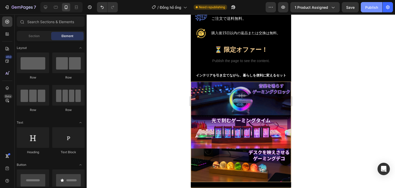
click at [372, 6] on div "Publish" at bounding box center [371, 7] width 13 height 5
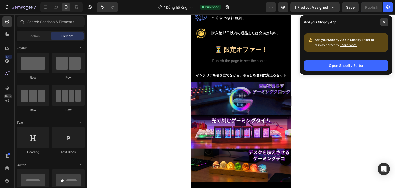
click at [385, 19] on span at bounding box center [384, 22] width 8 height 8
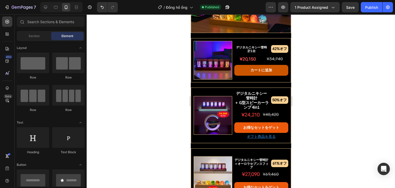
scroll to position [532, 0]
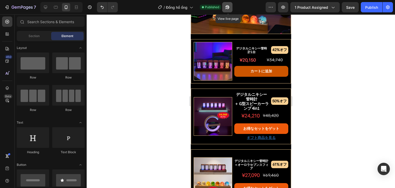
click at [230, 8] on icon "button" at bounding box center [226, 7] width 5 height 5
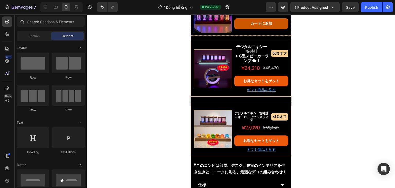
scroll to position [584, 0]
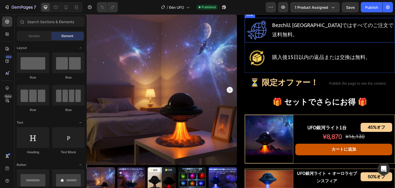
scroll to position [231, 0]
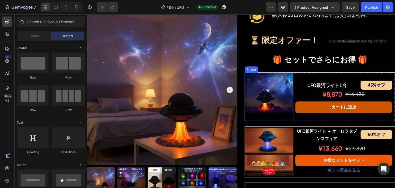
drag, startPoint x: 270, startPoint y: 80, endPoint x: 271, endPoint y: 73, distance: 7.1
click at [270, 80] on img at bounding box center [269, 96] width 48 height 48
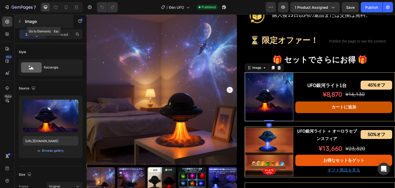
click at [24, 22] on button "button" at bounding box center [20, 21] width 8 height 8
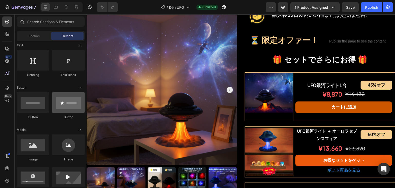
scroll to position [103, 0]
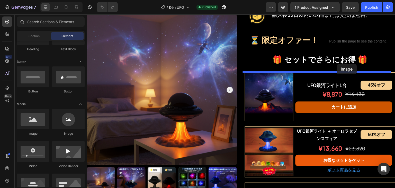
drag, startPoint x: 162, startPoint y: 127, endPoint x: 336, endPoint y: 64, distance: 185.8
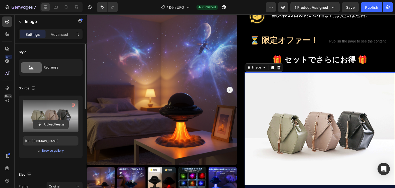
click at [43, 123] on input "file" at bounding box center [50, 124] width 35 height 9
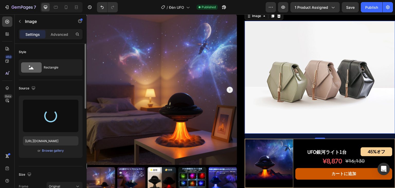
scroll to position [257, 0]
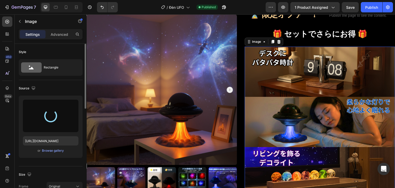
type input "[URL][DOMAIN_NAME]"
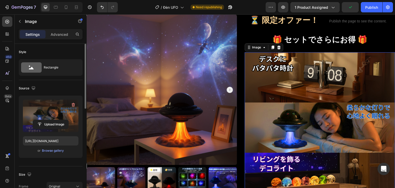
scroll to position [231, 0]
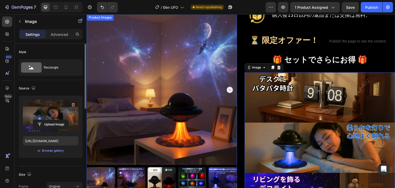
click at [285, 57] on p "🎁 セットでさらにお得 🎁" at bounding box center [319, 60] width 149 height 14
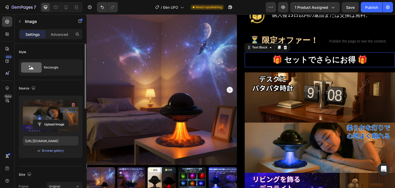
click at [285, 57] on p "🎁 セットでさらにお得 🎁" at bounding box center [319, 60] width 149 height 14
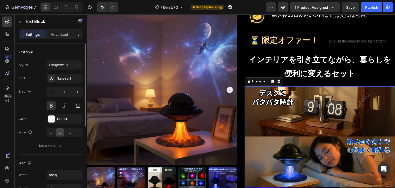
click at [294, 93] on img at bounding box center [320, 161] width 150 height 150
click at [283, 65] on p "インテリアを引き立てながら、暮らしを便利に変えるセット" at bounding box center [319, 67] width 149 height 28
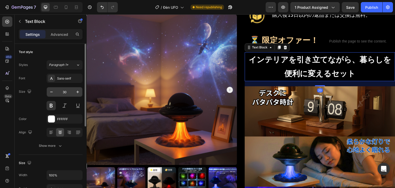
click at [66, 91] on input "30" at bounding box center [64, 91] width 17 height 9
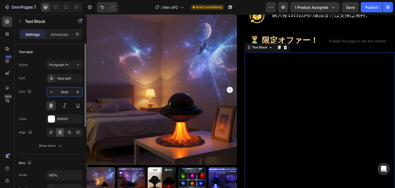
drag, startPoint x: 65, startPoint y: 92, endPoint x: 59, endPoint y: 92, distance: 6.2
click at [59, 92] on input "3020" at bounding box center [64, 91] width 17 height 9
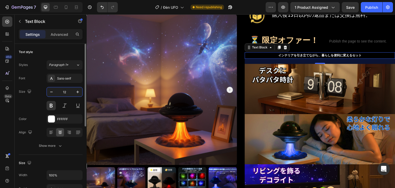
type input "1"
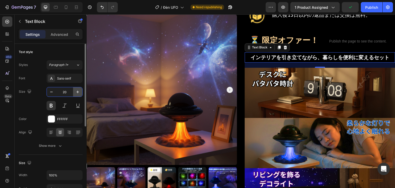
click at [78, 91] on icon "button" at bounding box center [77, 91] width 3 height 3
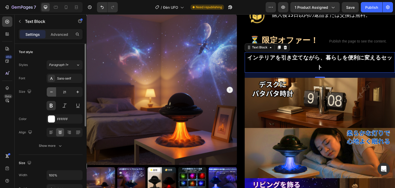
click at [52, 92] on icon "button" at bounding box center [51, 91] width 5 height 5
type input "20"
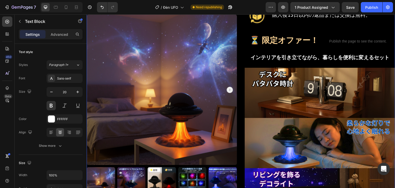
click at [315, 49] on div "UFO銀河ライトプロジェクター Product Title Shopify App Shopify App Row ¥7,260 オフ Discount Ta…" at bounding box center [320, 162] width 150 height 720
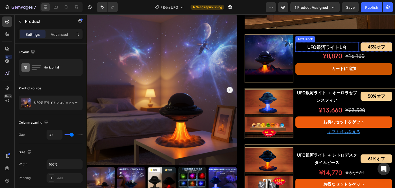
scroll to position [437, 0]
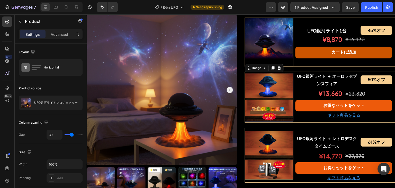
click at [276, 90] on img at bounding box center [269, 97] width 48 height 48
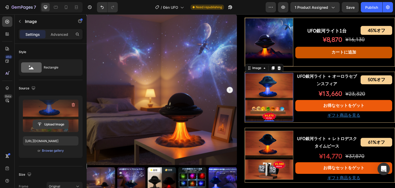
click at [54, 120] on input "file" at bounding box center [50, 124] width 35 height 9
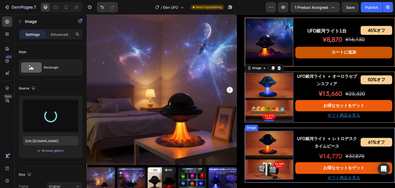
type input "[URL][DOMAIN_NAME]"
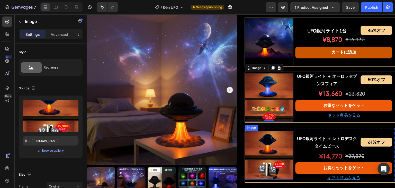
click at [274, 161] on img at bounding box center [269, 154] width 48 height 48
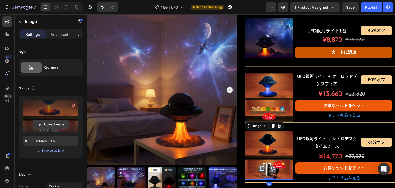
click at [50, 125] on input "file" at bounding box center [50, 124] width 35 height 9
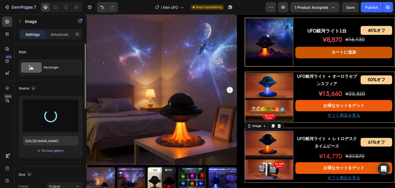
type input "[URL][DOMAIN_NAME]"
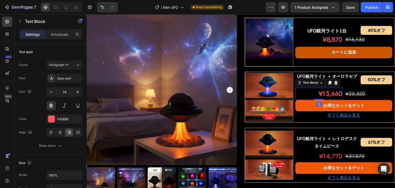
click at [330, 88] on p "¥13,660" at bounding box center [319, 93] width 46 height 11
click at [330, 91] on p "¥940" at bounding box center [319, 93] width 46 height 11
click at [328, 91] on p "¥940" at bounding box center [319, 93] width 46 height 11
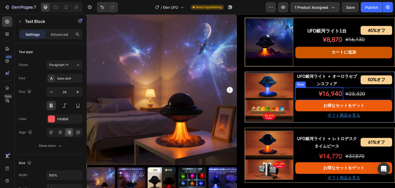
click at [351, 92] on s "¥23,320" at bounding box center [355, 93] width 20 height 6
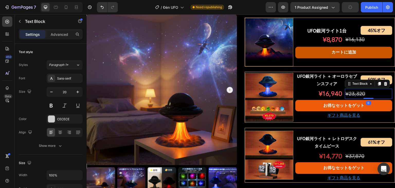
click at [351, 92] on s "¥23,320" at bounding box center [355, 93] width 20 height 6
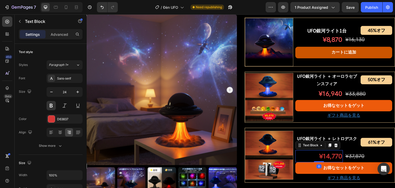
click at [326, 154] on p "¥14,770" at bounding box center [319, 155] width 46 height 11
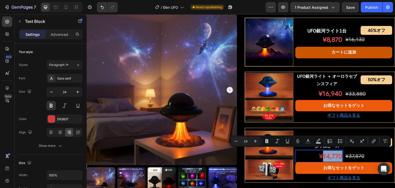
drag, startPoint x: 320, startPoint y: 154, endPoint x: 338, endPoint y: 154, distance: 18.0
click at [338, 154] on p "¥14,770" at bounding box center [319, 155] width 46 height 11
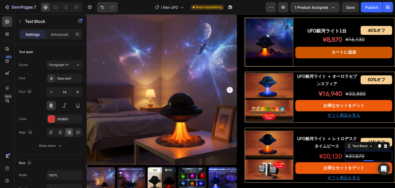
click at [358, 154] on s "¥37,870" at bounding box center [354, 156] width 19 height 6
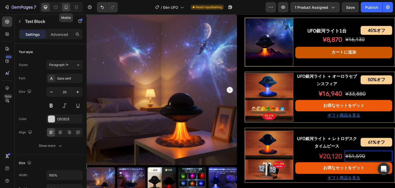
click at [67, 8] on icon at bounding box center [65, 7] width 5 height 5
type input "16"
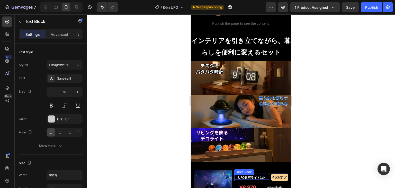
scroll to position [358, 0]
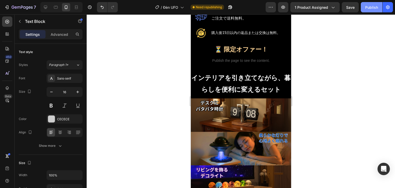
click at [366, 4] on button "Publish" at bounding box center [371, 7] width 22 height 10
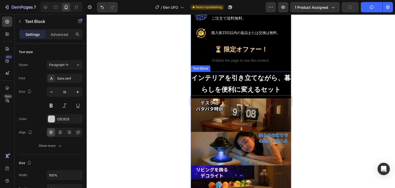
click at [241, 73] on p "インテリアを引き立てながら、暮らしを便利に変えるセット" at bounding box center [240, 83] width 99 height 23
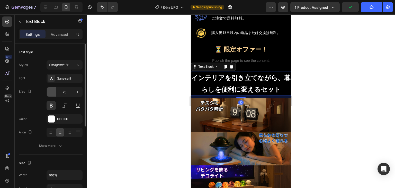
click at [52, 91] on icon "button" at bounding box center [51, 91] width 5 height 5
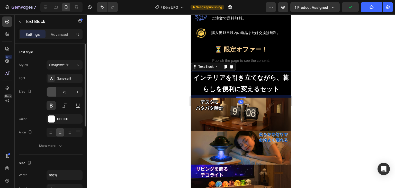
click at [52, 91] on icon "button" at bounding box center [51, 91] width 5 height 5
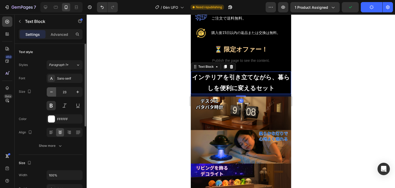
click at [52, 91] on icon "button" at bounding box center [51, 91] width 5 height 5
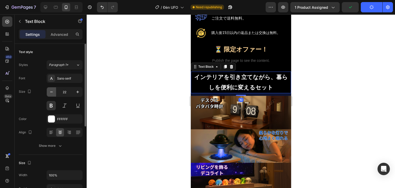
click at [52, 91] on icon "button" at bounding box center [51, 91] width 5 height 5
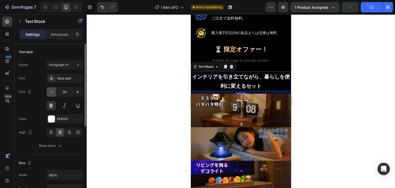
click at [52, 91] on icon "button" at bounding box center [51, 91] width 5 height 5
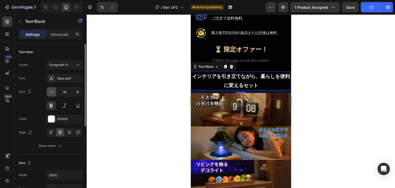
click at [52, 91] on icon "button" at bounding box center [51, 91] width 5 height 5
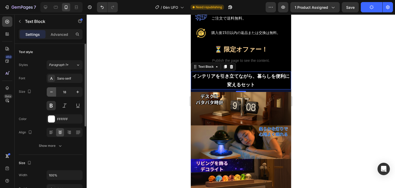
click at [52, 91] on icon "button" at bounding box center [51, 91] width 5 height 5
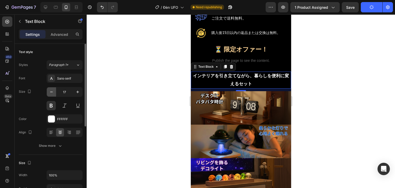
click at [52, 91] on icon "button" at bounding box center [51, 91] width 5 height 5
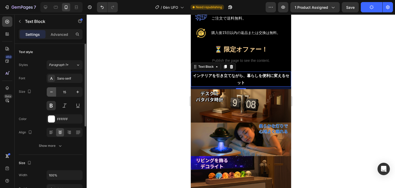
click at [52, 91] on icon "button" at bounding box center [51, 91] width 5 height 5
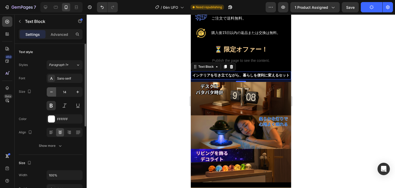
click at [52, 91] on icon "button" at bounding box center [51, 91] width 5 height 5
type input "13"
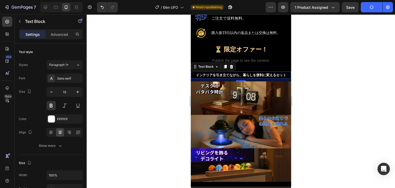
click at [139, 77] on div at bounding box center [241, 100] width 308 height 173
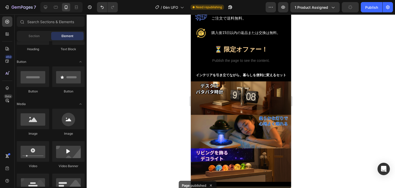
click at [146, 89] on div at bounding box center [241, 100] width 308 height 173
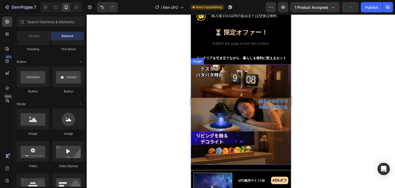
scroll to position [383, 0]
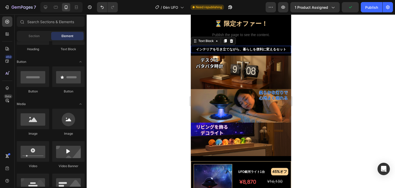
click at [240, 46] on p "インテリアを引き立てながら、暮らしを便利に変えるセット" at bounding box center [240, 49] width 99 height 6
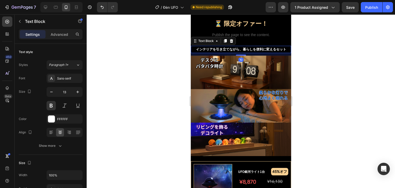
click at [129, 102] on div at bounding box center [241, 100] width 308 height 173
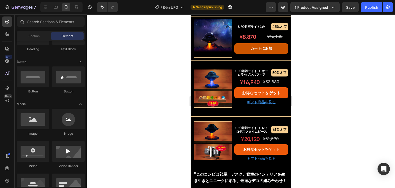
scroll to position [538, 0]
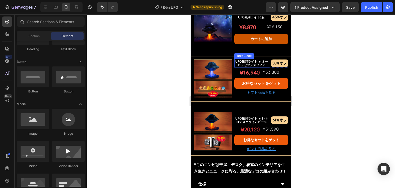
click at [245, 59] on p "UFO銀河ライト ＋ オーロラセブンスフィア" at bounding box center [251, 62] width 35 height 7
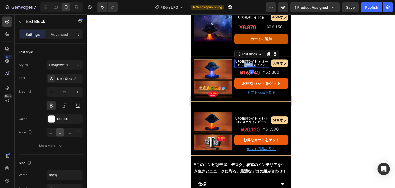
click at [245, 59] on p "UFO銀河ライト ＋ オーロラセブンスフィア" at bounding box center [251, 62] width 35 height 7
click at [253, 59] on p "UFO銀河ライト ＋ オーロラセブンスフィア" at bounding box center [251, 62] width 35 height 7
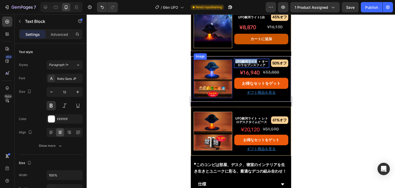
drag, startPoint x: 253, startPoint y: 54, endPoint x: 228, endPoint y: 54, distance: 24.9
click at [228, 56] on div "Image UFO銀河ライト ＋ オーロラセブンスフィア Text Block 0 50%オフ Text Block Row ¥16,940 Text Blo…" at bounding box center [240, 78] width 100 height 45
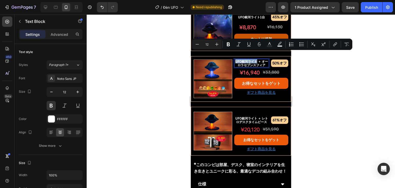
copy p "UFO銀河ライト"
click at [256, 59] on p "UFO銀河ライト ＋ オーロラセブンスフィア" at bounding box center [251, 62] width 35 height 7
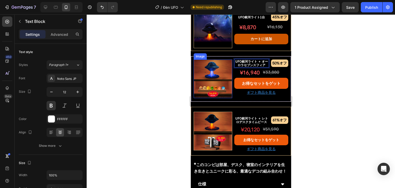
click at [199, 77] on img at bounding box center [212, 78] width 39 height 39
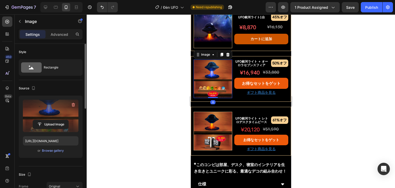
click at [49, 116] on label at bounding box center [50, 115] width 55 height 32
click at [49, 120] on input "file" at bounding box center [50, 124] width 35 height 9
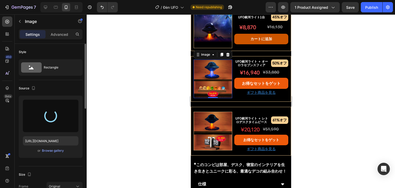
type input "[URL][DOMAIN_NAME]"
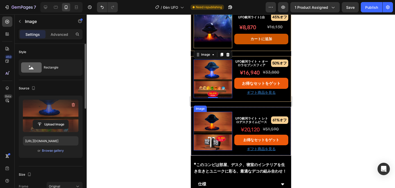
click at [209, 121] on img at bounding box center [212, 130] width 39 height 39
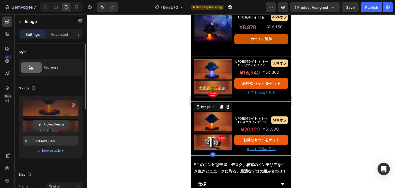
click at [54, 122] on input "file" at bounding box center [50, 124] width 35 height 9
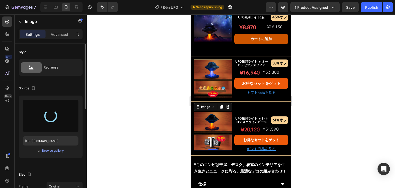
type input "[URL][DOMAIN_NAME]"
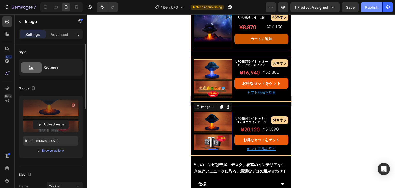
click at [368, 6] on div "Publish" at bounding box center [371, 7] width 13 height 5
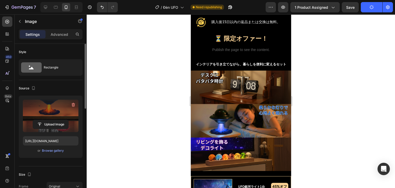
scroll to position [358, 0]
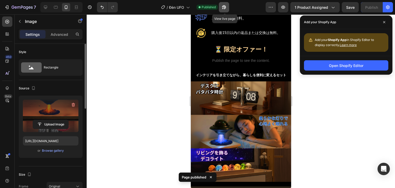
click at [228, 6] on button "button" at bounding box center [224, 7] width 10 height 10
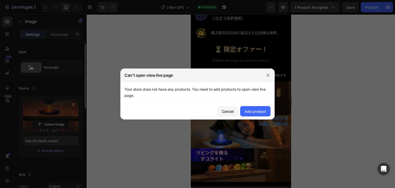
click at [269, 73] on icon "button" at bounding box center [267, 74] width 3 height 3
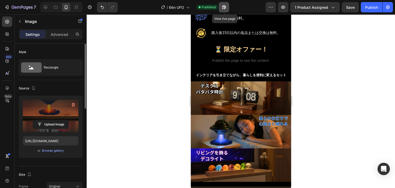
click at [226, 8] on icon "button" at bounding box center [223, 7] width 5 height 5
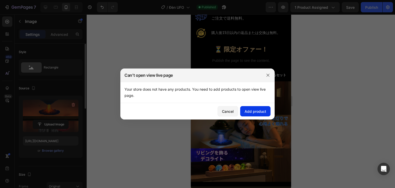
click at [255, 111] on div "Add product" at bounding box center [255, 110] width 22 height 5
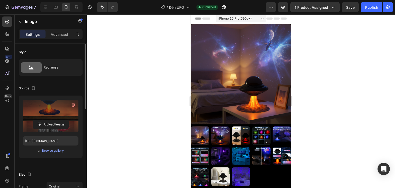
scroll to position [0, 0]
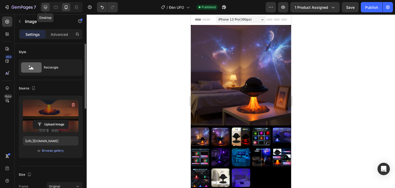
click at [45, 5] on icon at bounding box center [45, 7] width 5 height 5
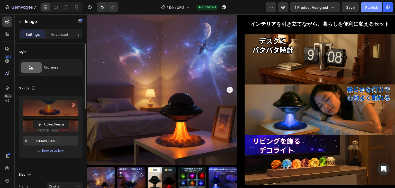
click at [369, 8] on div "Publish" at bounding box center [371, 7] width 13 height 5
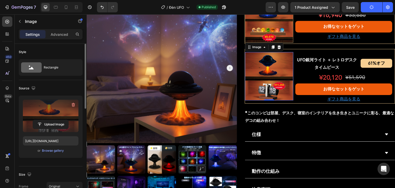
scroll to position [532, 0]
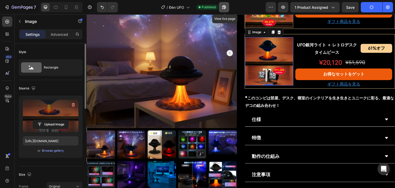
click at [223, 8] on icon "button" at bounding box center [222, 8] width 1 height 1
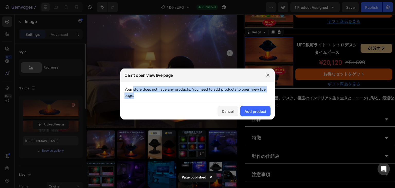
drag, startPoint x: 134, startPoint y: 88, endPoint x: 214, endPoint y: 92, distance: 80.3
click at [214, 92] on div "Your store does not have any products. You need to add products to open view li…" at bounding box center [197, 92] width 146 height 12
click at [233, 90] on div "Your store does not have any products. You need to add products to open view li…" at bounding box center [197, 92] width 146 height 12
